Goal: Register for event/course

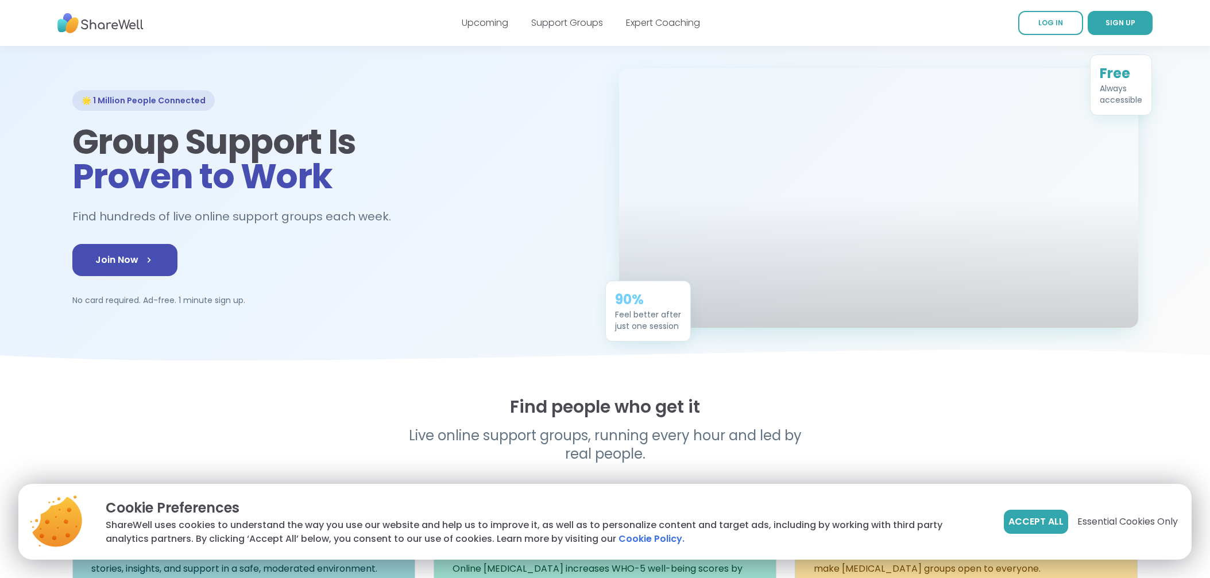
scroll to position [48, 0]
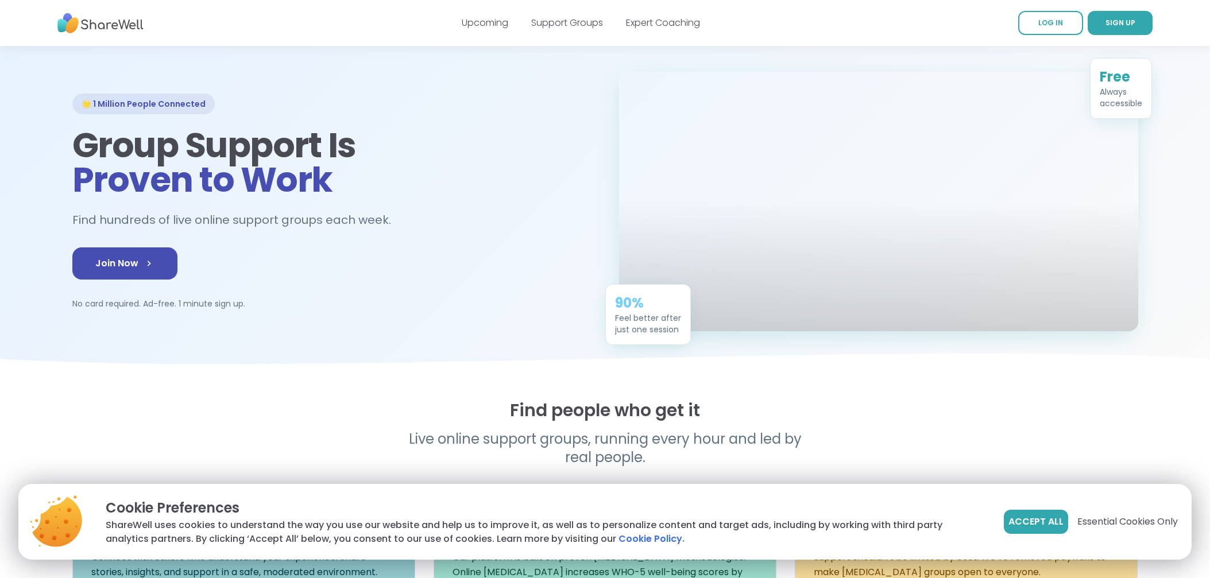
drag, startPoint x: 1026, startPoint y: 523, endPoint x: 792, endPoint y: 449, distance: 245.9
click at [1026, 523] on span "Accept All" at bounding box center [1035, 522] width 55 height 14
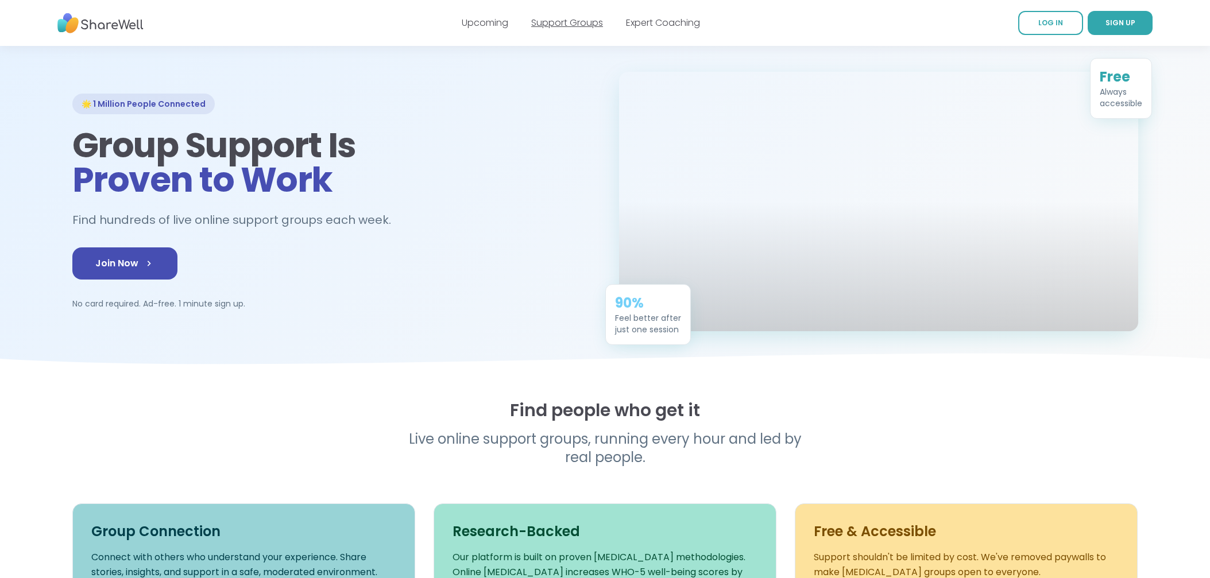
click at [571, 24] on link "Support Groups" at bounding box center [567, 22] width 72 height 13
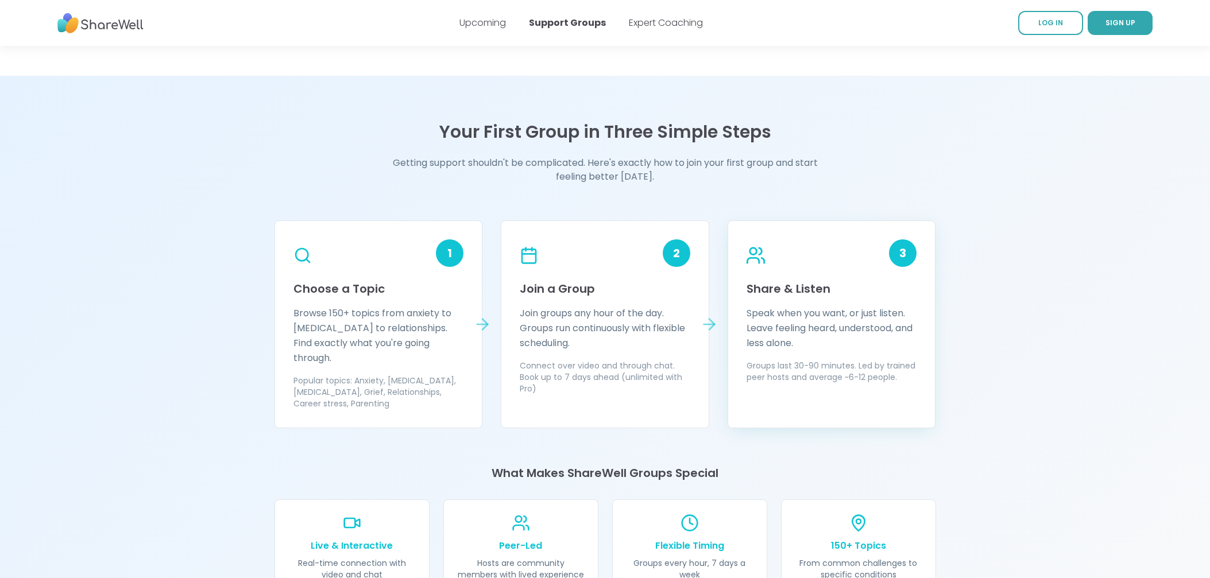
scroll to position [912, 0]
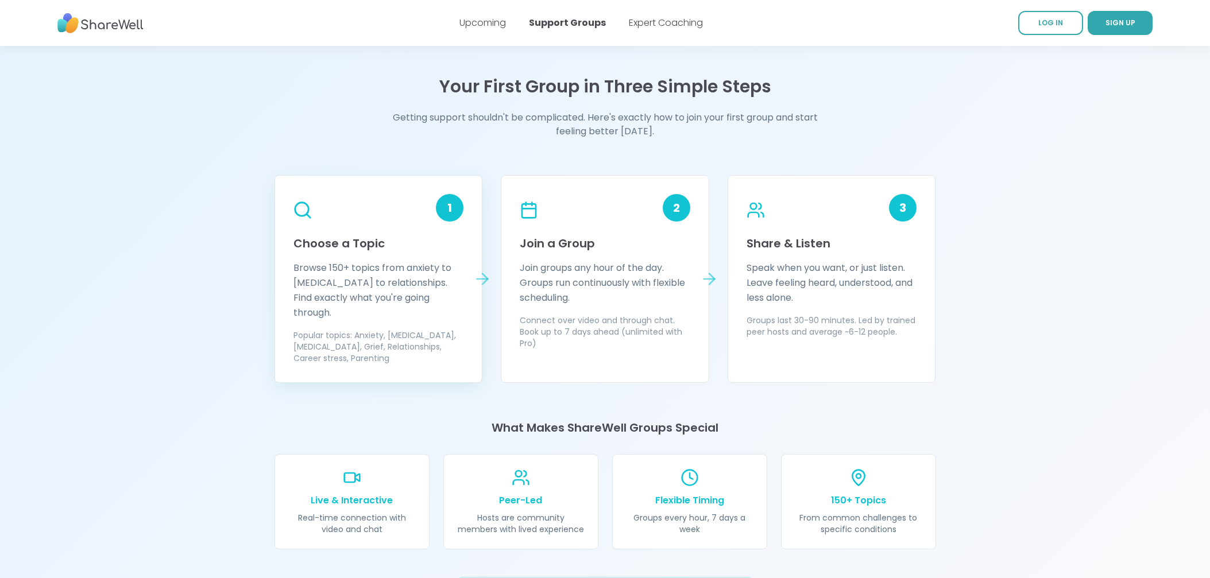
click at [449, 208] on div "1" at bounding box center [450, 208] width 28 height 28
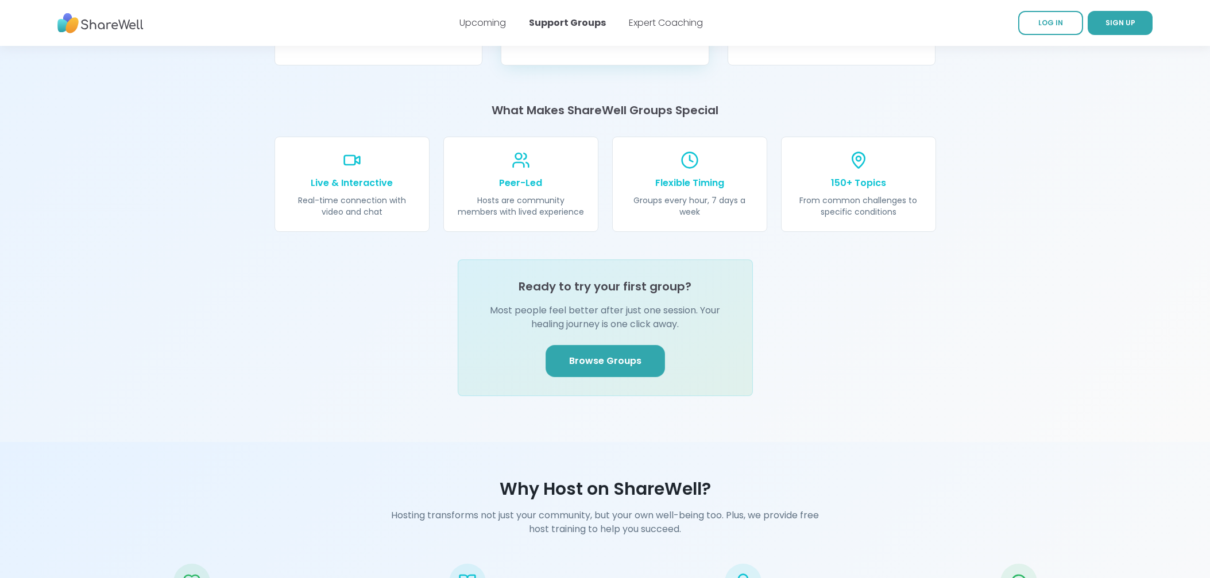
scroll to position [1231, 0]
click at [605, 353] on span "Browse Groups" at bounding box center [605, 360] width 72 height 14
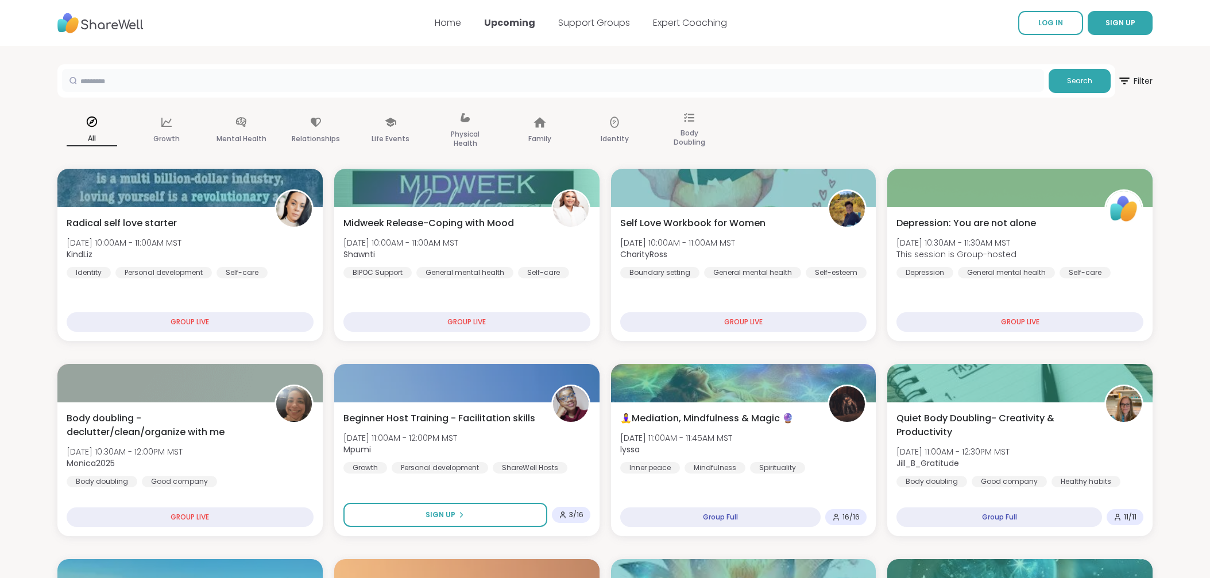
click at [126, 80] on input "text" at bounding box center [553, 80] width 982 height 23
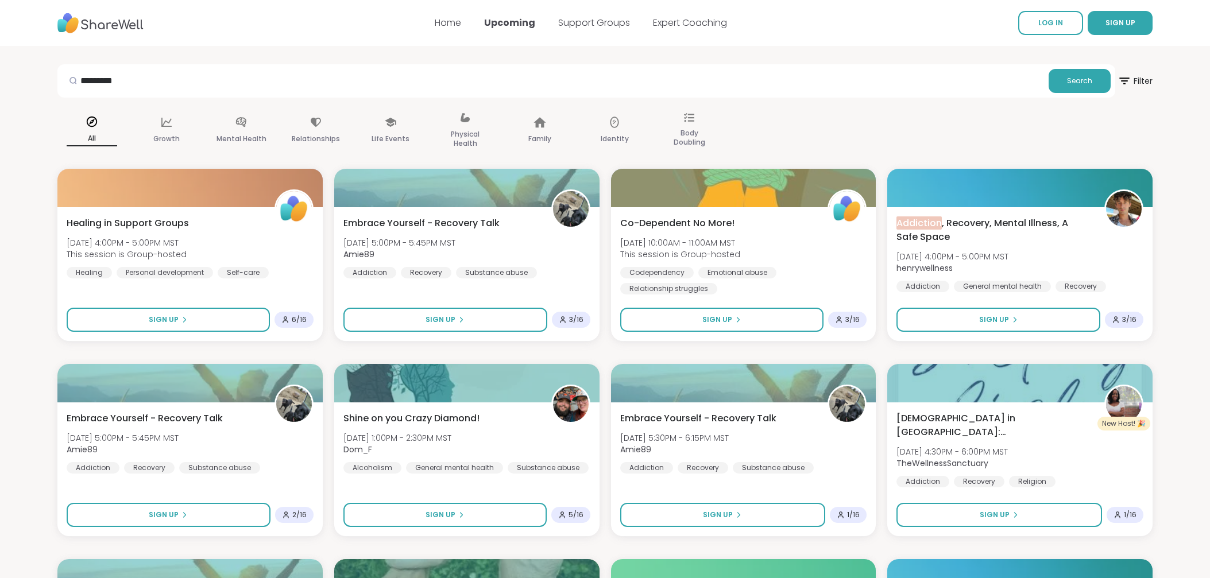
drag, startPoint x: 83, startPoint y: 82, endPoint x: 90, endPoint y: 85, distance: 7.5
click at [83, 82] on div at bounding box center [73, 80] width 22 height 23
drag, startPoint x: 142, startPoint y: 81, endPoint x: 26, endPoint y: 76, distance: 116.1
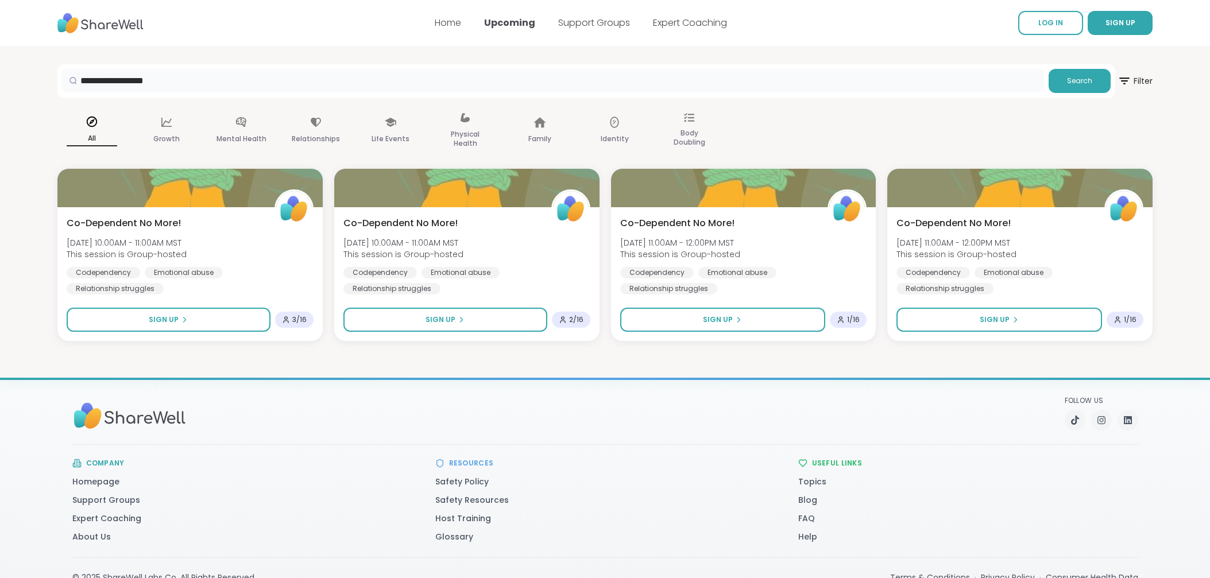
drag, startPoint x: 179, startPoint y: 80, endPoint x: 121, endPoint y: 81, distance: 58.0
click at [121, 81] on input "**********" at bounding box center [553, 80] width 982 height 23
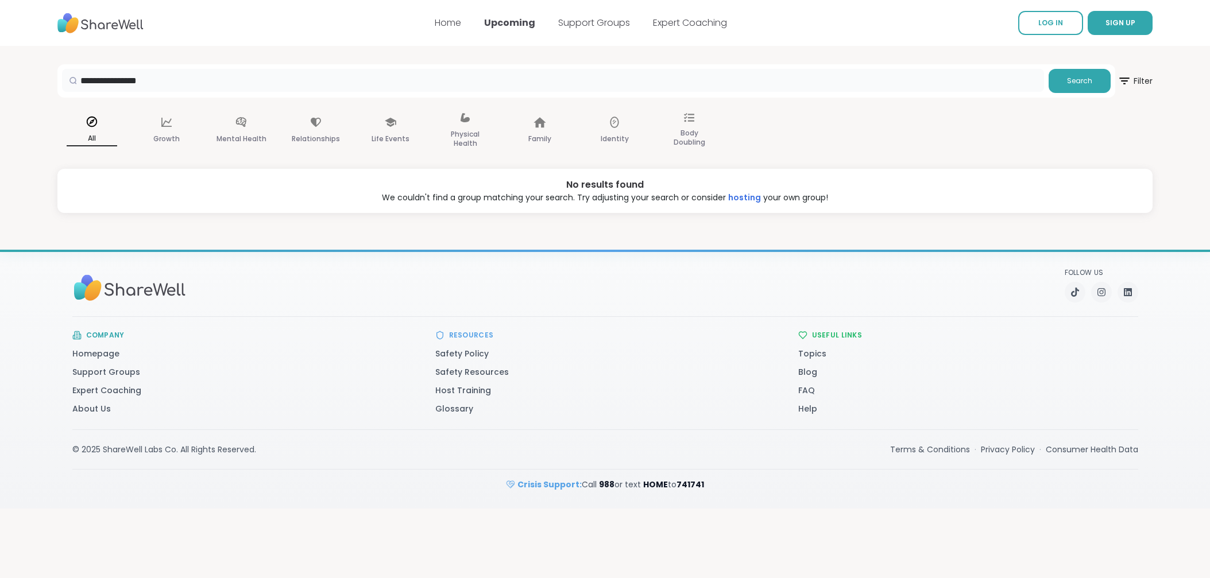
drag, startPoint x: 101, startPoint y: 82, endPoint x: 49, endPoint y: 79, distance: 52.4
click at [49, 79] on section "**********" at bounding box center [605, 129] width 1210 height 167
drag, startPoint x: 196, startPoint y: 83, endPoint x: 42, endPoint y: 80, distance: 153.9
click at [42, 80] on section "**********" at bounding box center [605, 129] width 1210 height 167
type input "*********"
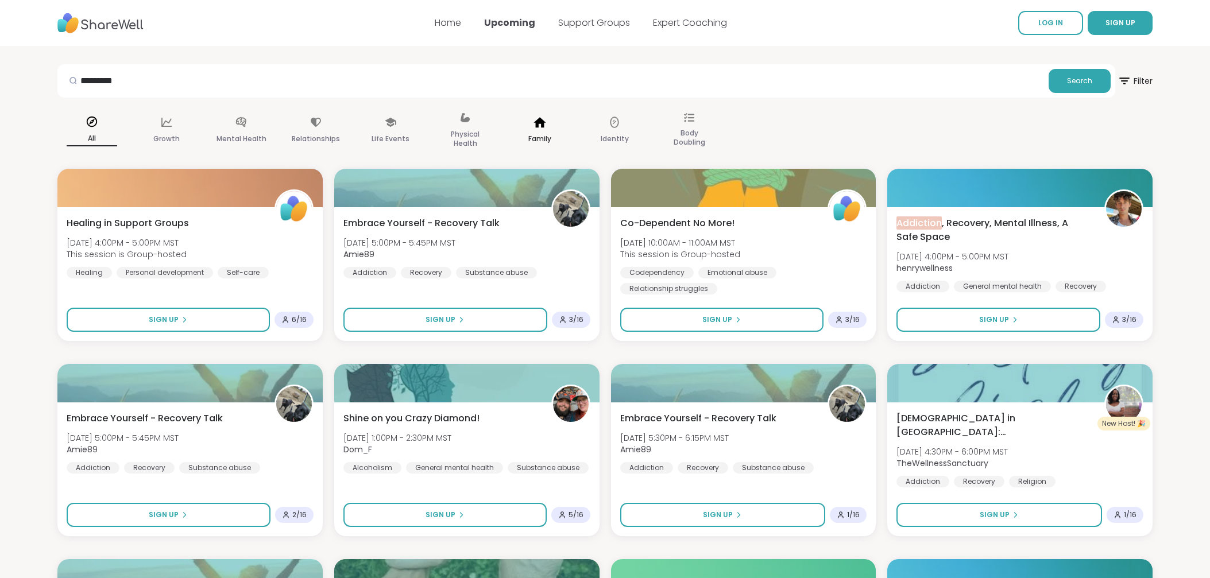
click at [542, 135] on p "Family" at bounding box center [539, 139] width 23 height 14
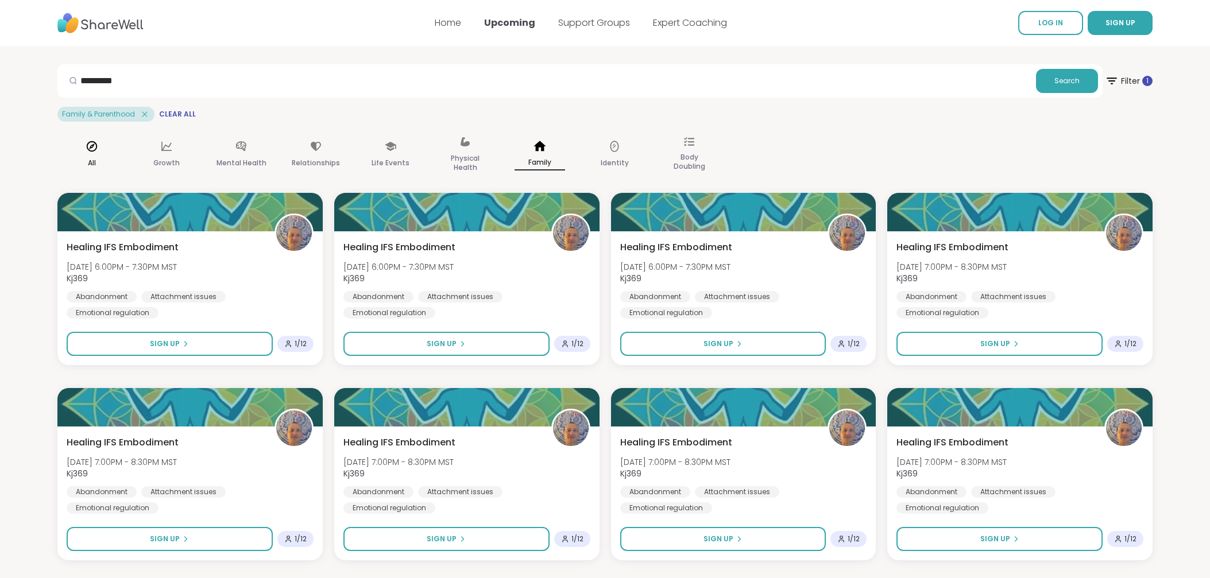
click at [94, 149] on icon at bounding box center [92, 146] width 13 height 13
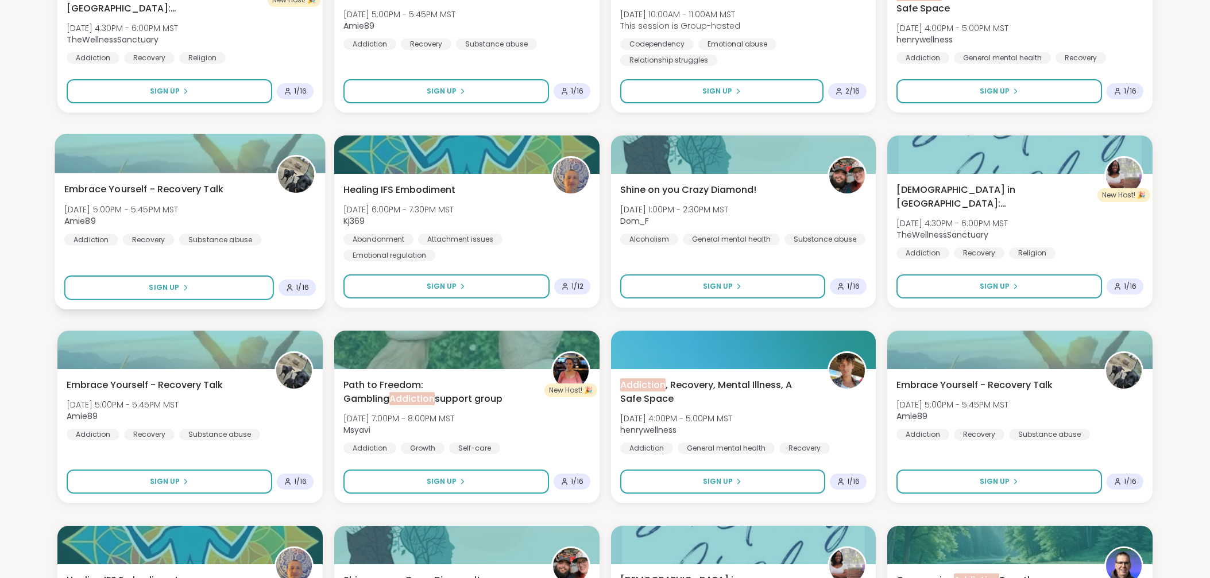
scroll to position [1012, 0]
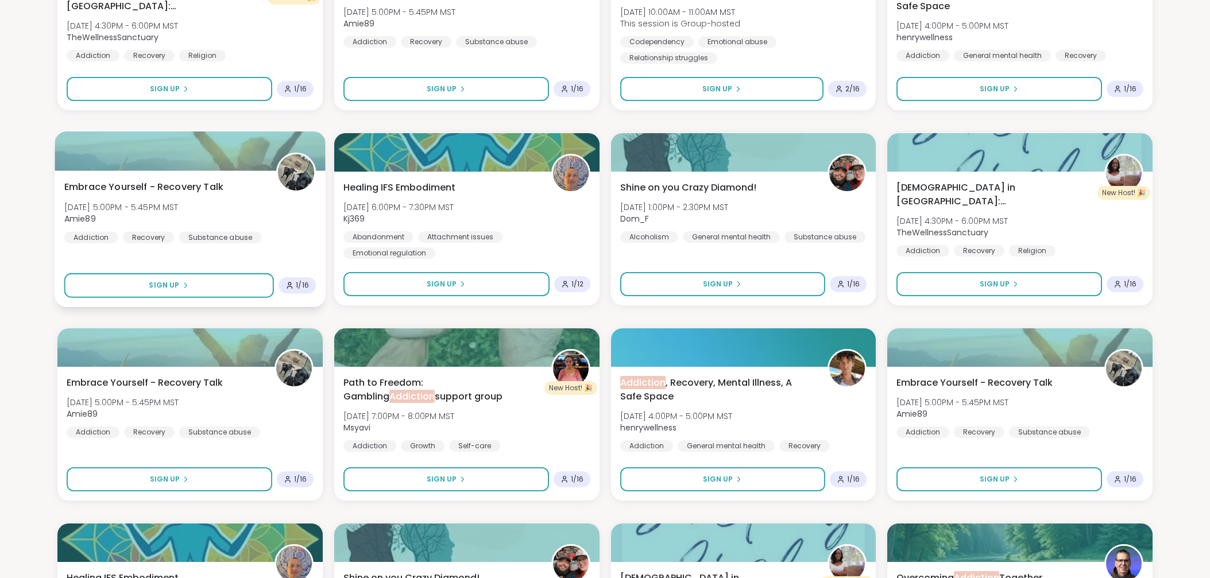
click at [160, 188] on span "Embrace Yourself - Recovery Talk" at bounding box center [143, 187] width 159 height 14
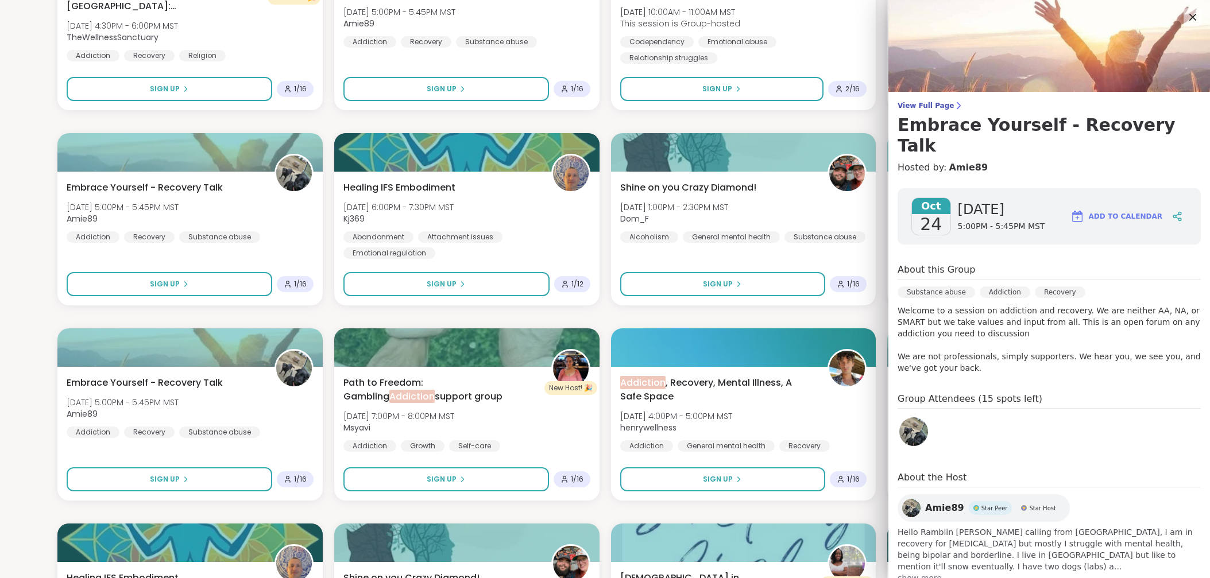
scroll to position [13, 0]
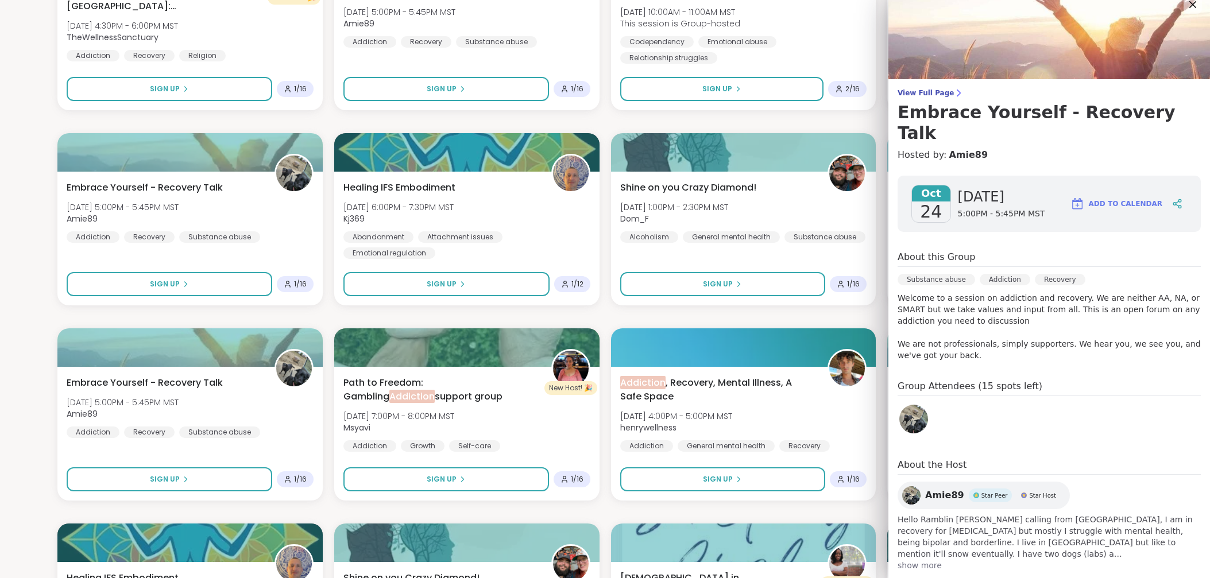
click at [602, 307] on div "Healing in Support Groups Wed, Oct 08 | 4:00PM - 5:00PM MST This session is Gro…" at bounding box center [604, 24] width 1095 height 1734
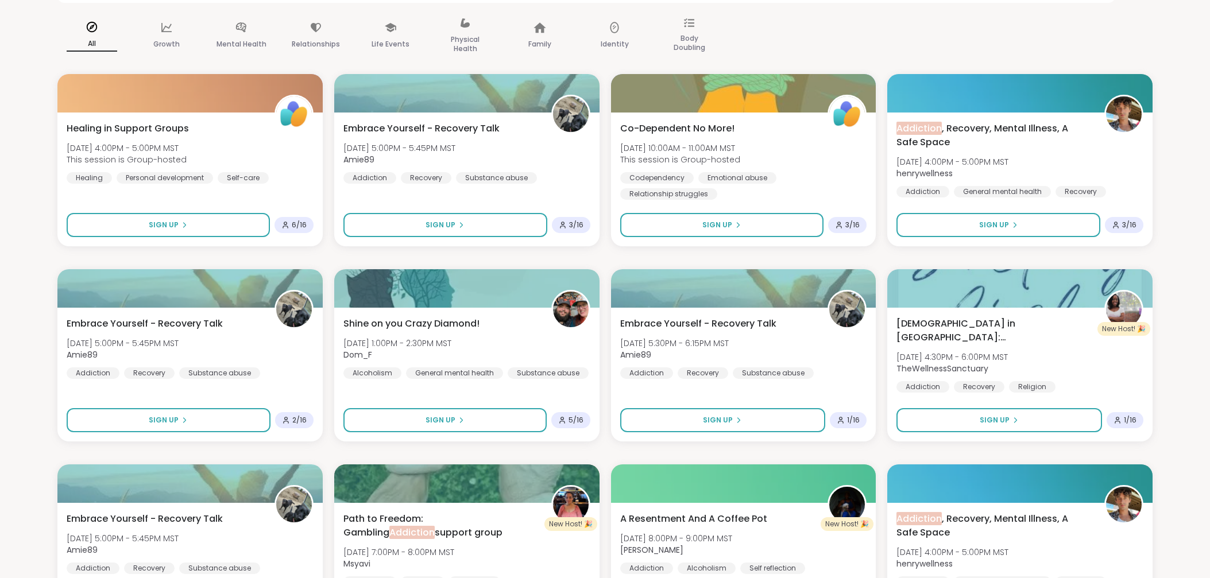
scroll to position [0, 0]
